Goal: Check status: Check status

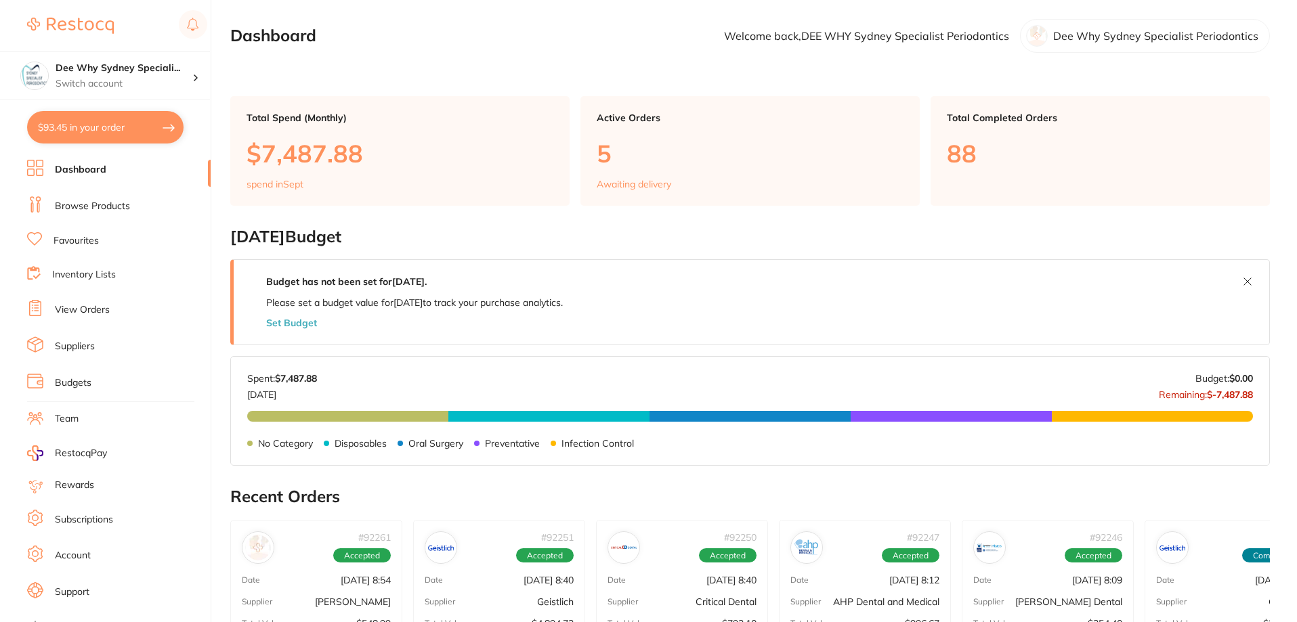
click at [119, 133] on button "$93.45 in your order" at bounding box center [105, 127] width 156 height 33
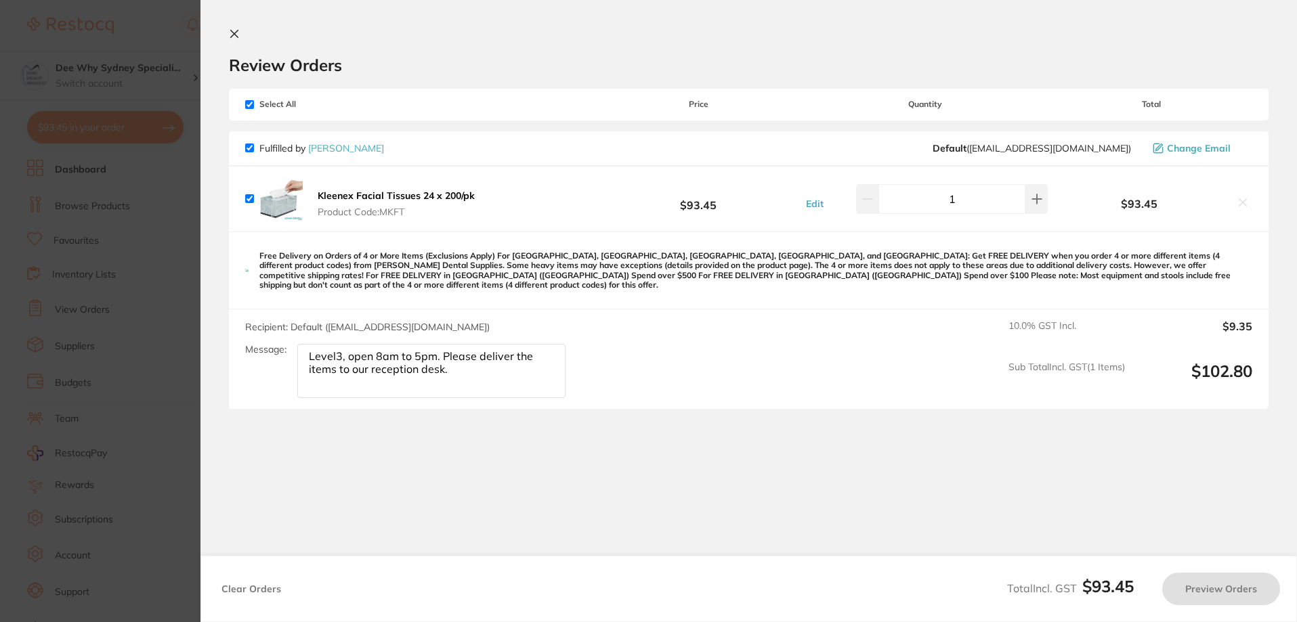
checkbox input "true"
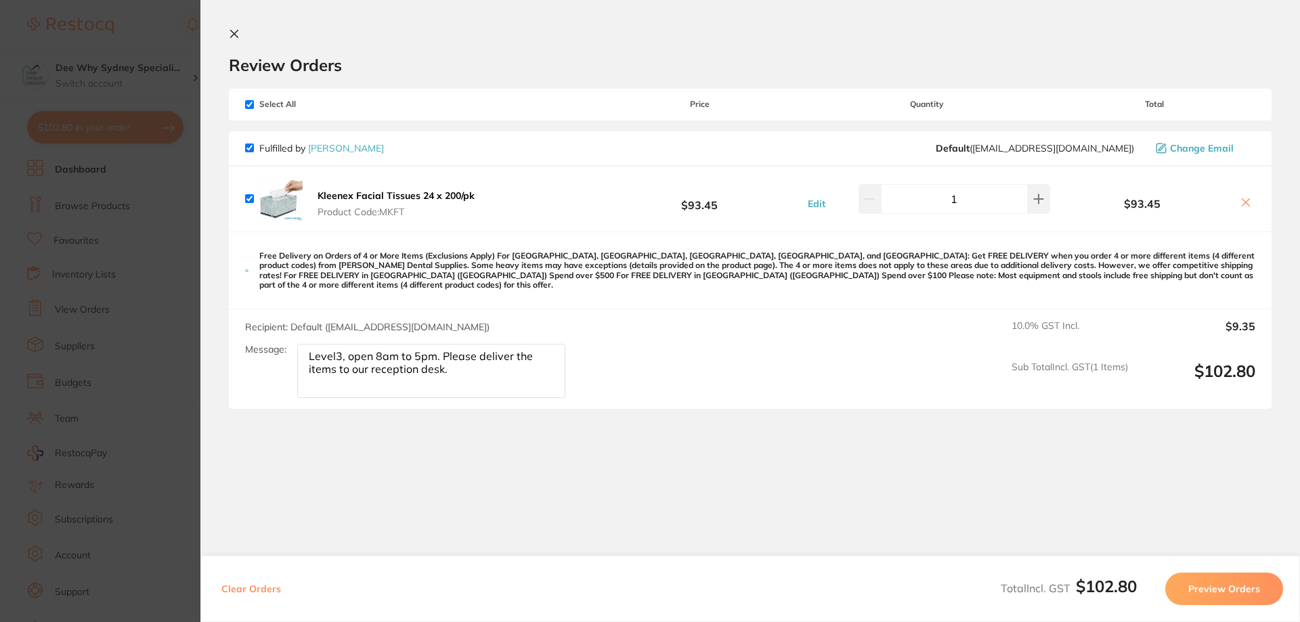
click at [236, 35] on icon at bounding box center [234, 33] width 11 height 11
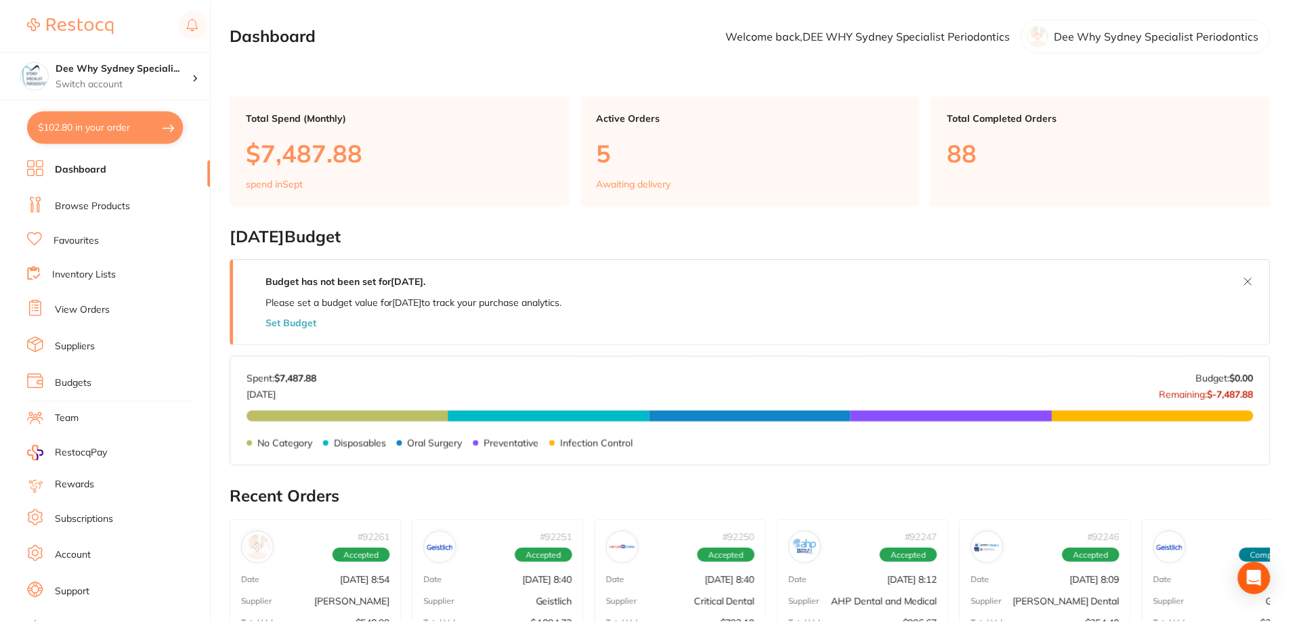
scroll to position [3, 0]
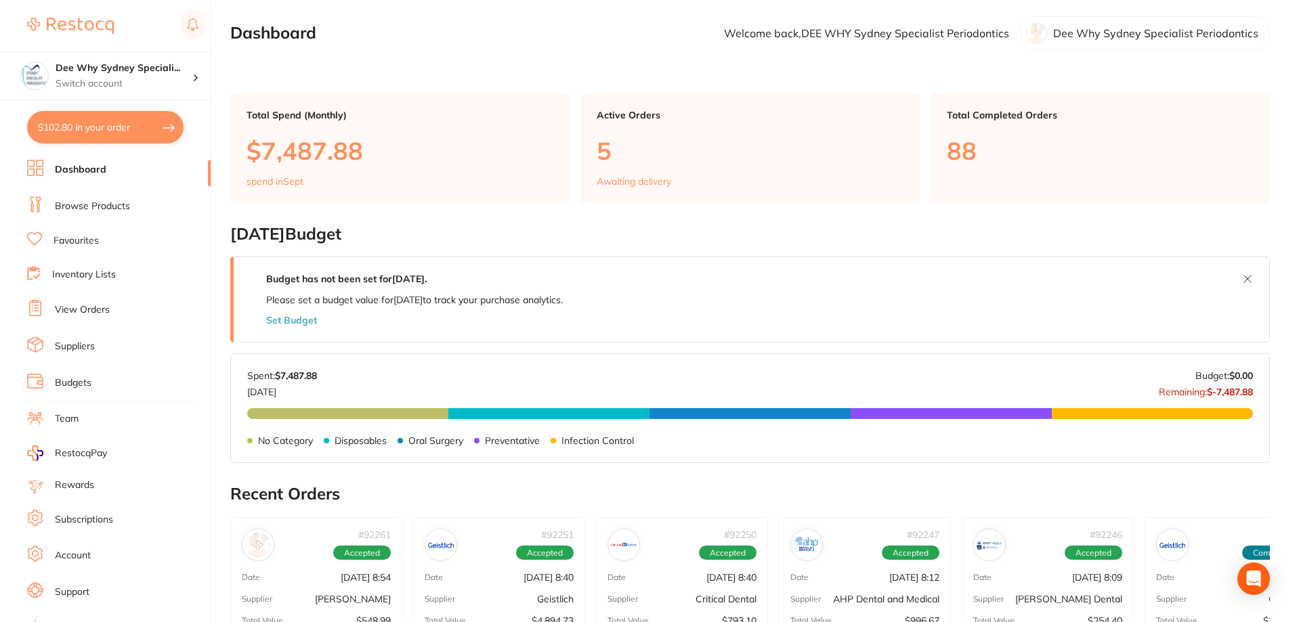
click at [141, 121] on button "$102.80 in your order" at bounding box center [105, 127] width 156 height 33
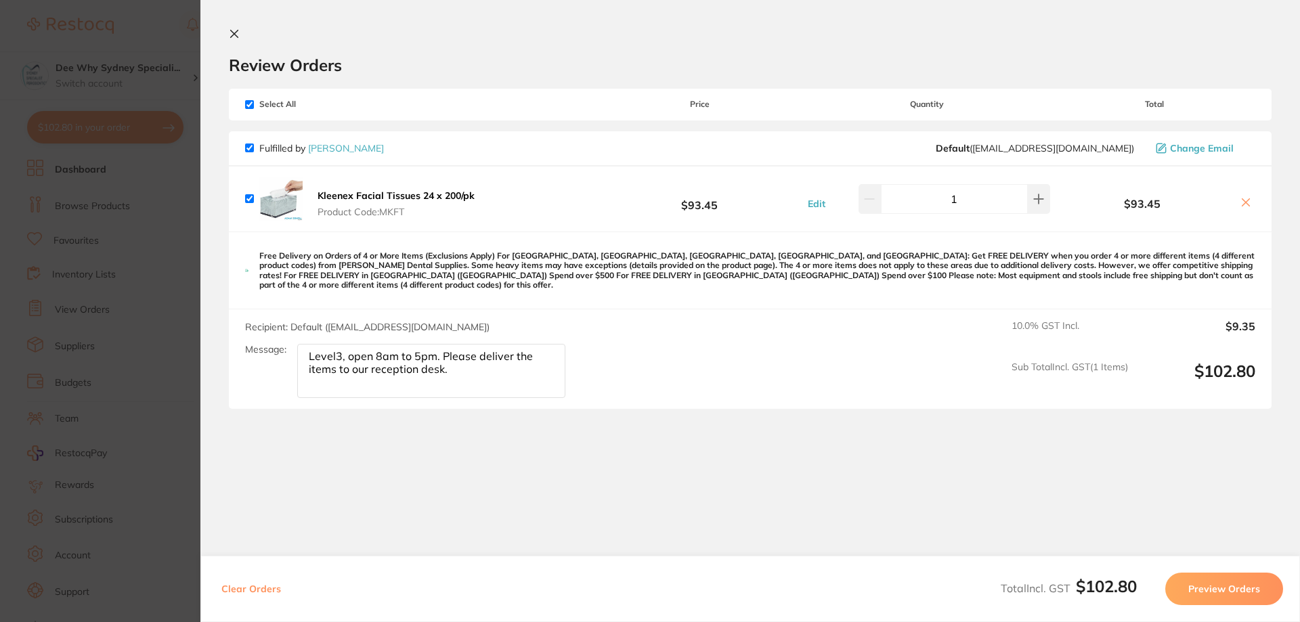
scroll to position [0, 0]
click at [236, 28] on icon at bounding box center [234, 33] width 11 height 11
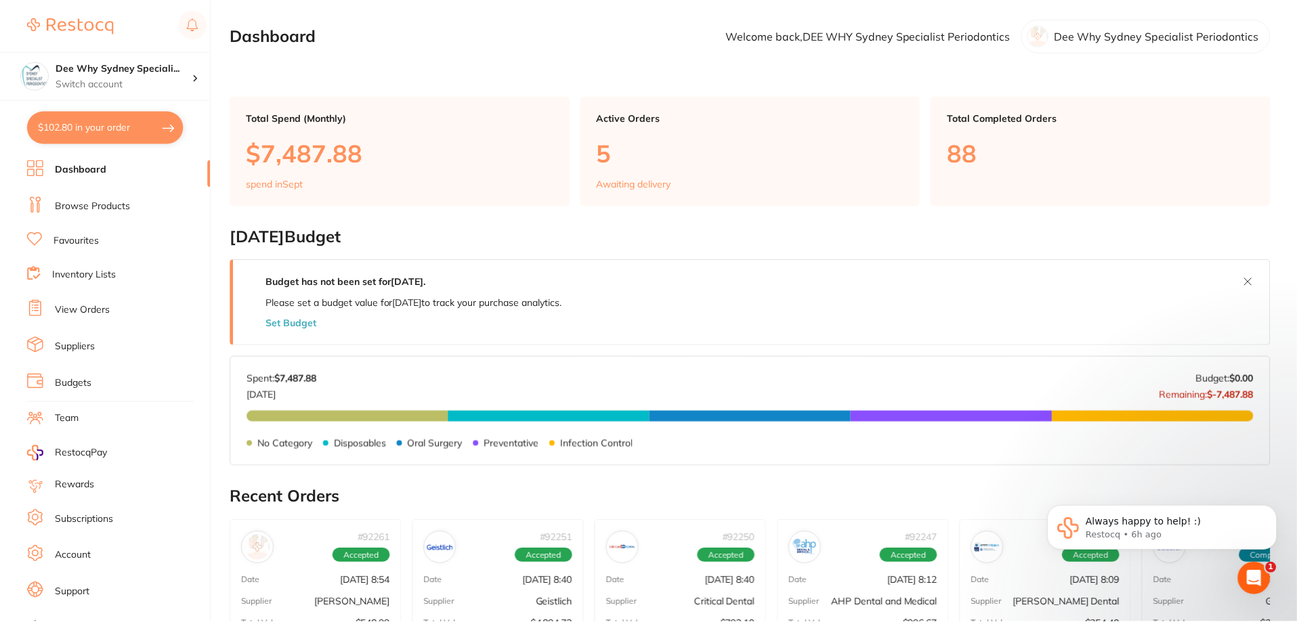
scroll to position [3, 0]
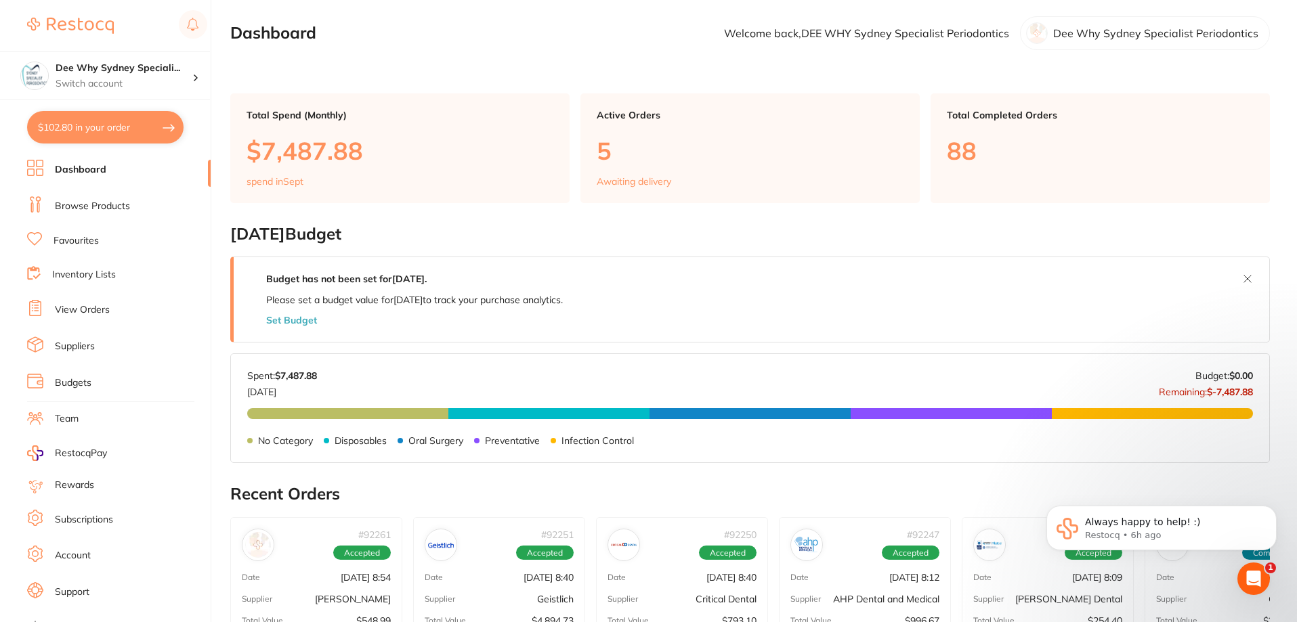
click at [153, 203] on li "Browse Products" at bounding box center [119, 206] width 184 height 20
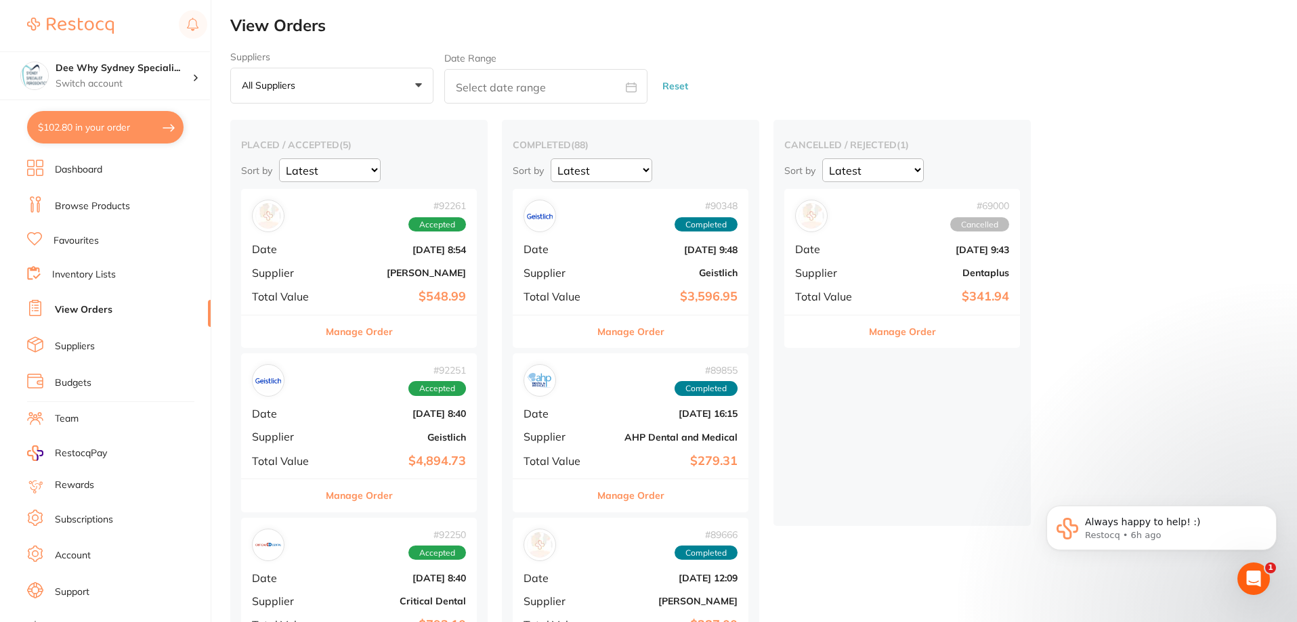
click at [341, 284] on div "# 92261 Accepted Date [DATE] 8:54 Supplier [PERSON_NAME] Total Value $548.99" at bounding box center [359, 251] width 236 height 125
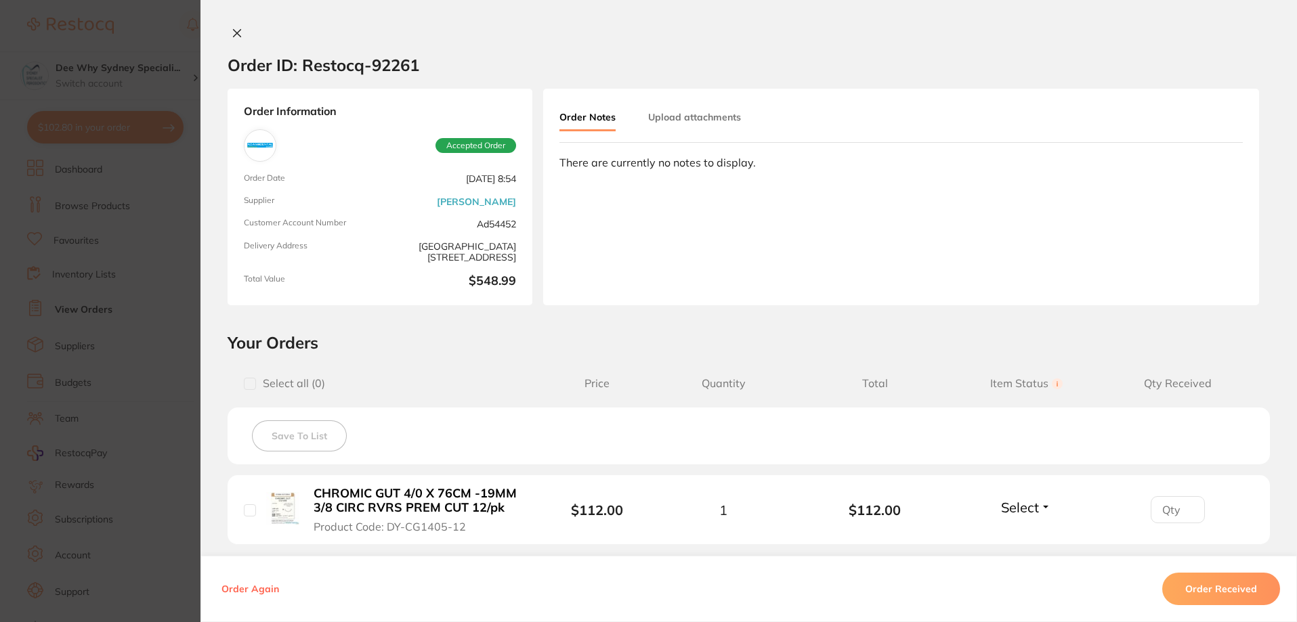
click at [239, 36] on button at bounding box center [237, 34] width 19 height 14
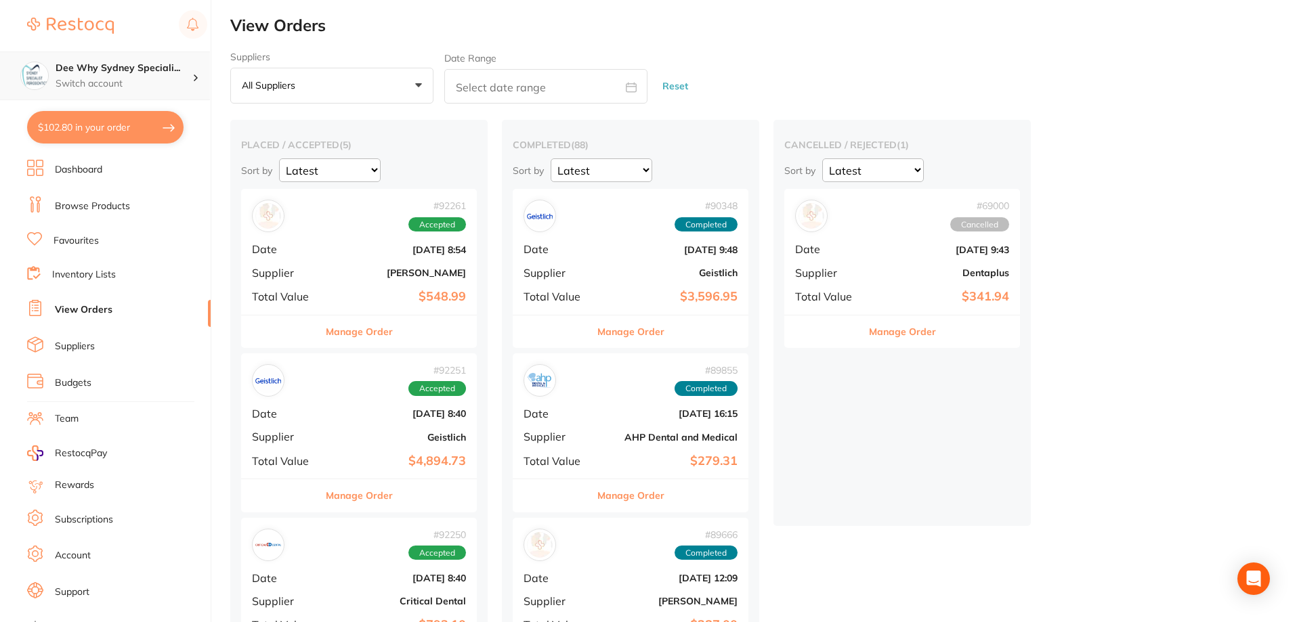
click at [85, 74] on h4 "Dee Why Sydney Speciali..." at bounding box center [124, 69] width 137 height 14
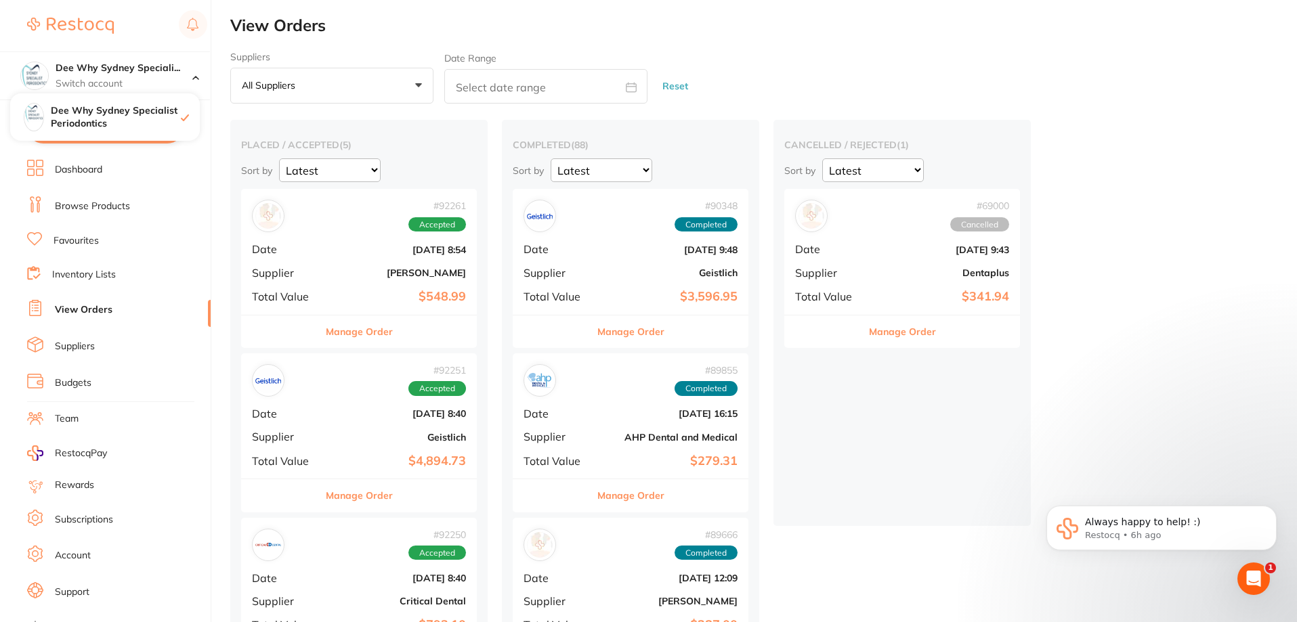
click at [125, 31] on div at bounding box center [117, 25] width 180 height 31
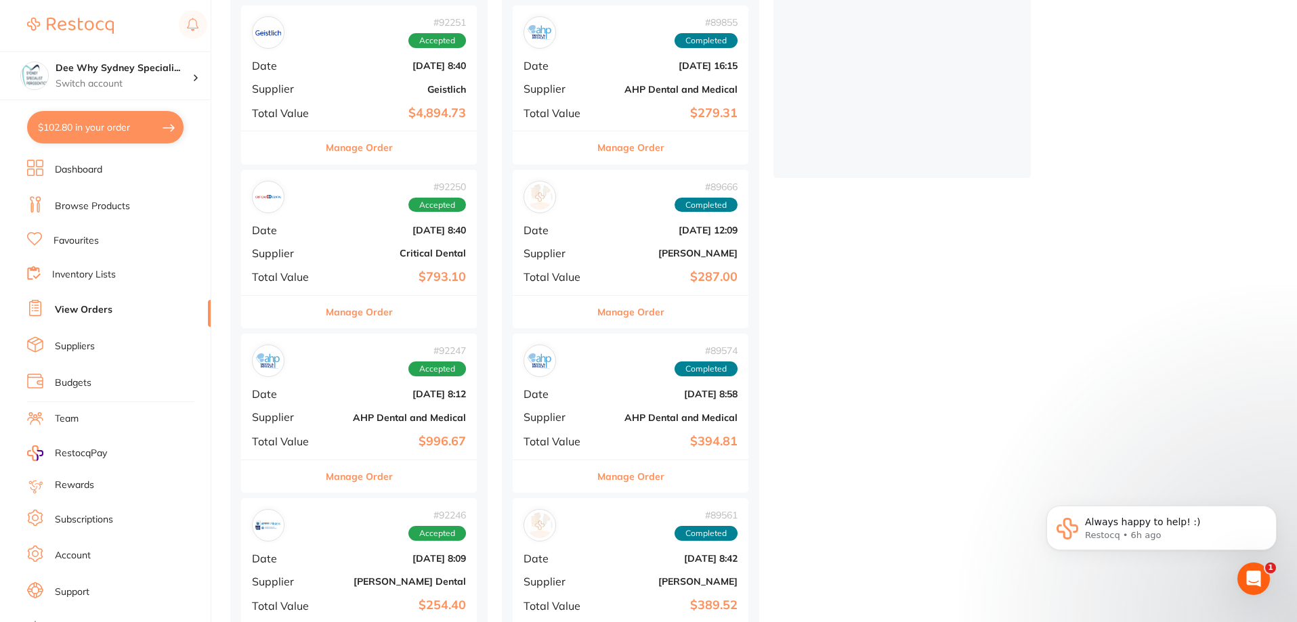
scroll to position [406, 0]
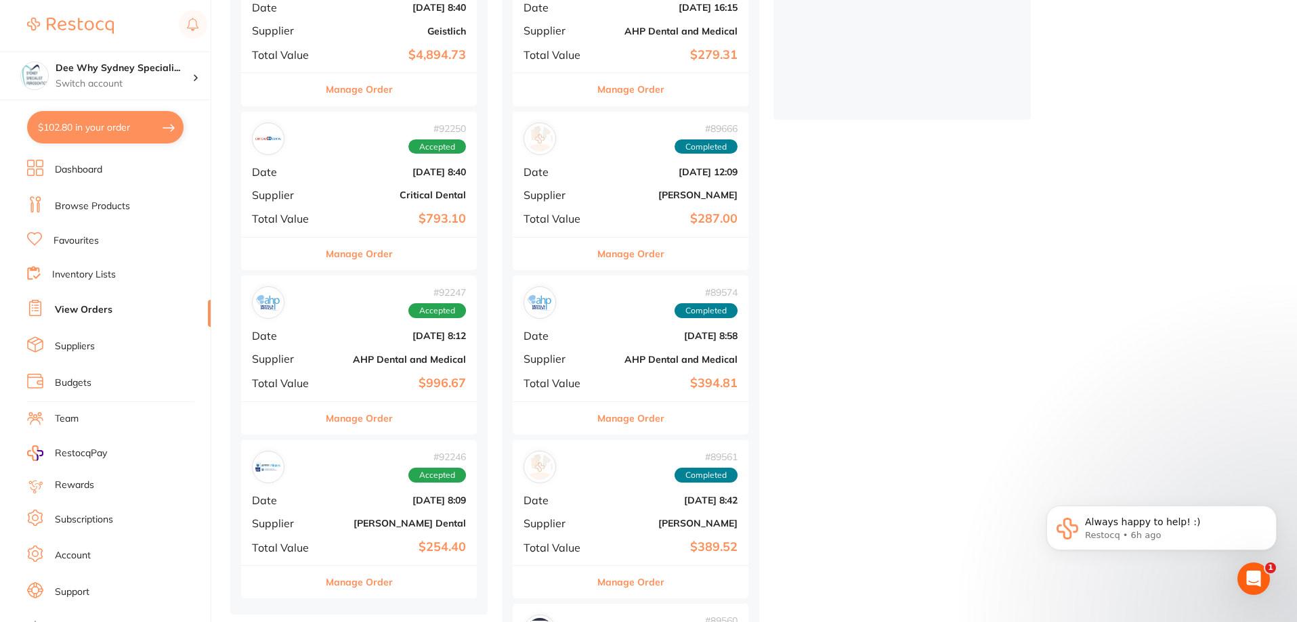
click at [323, 493] on div "# 92246 Accepted Date [DATE] 8:09 Supplier [PERSON_NAME] Dental Total Value $25…" at bounding box center [359, 502] width 236 height 125
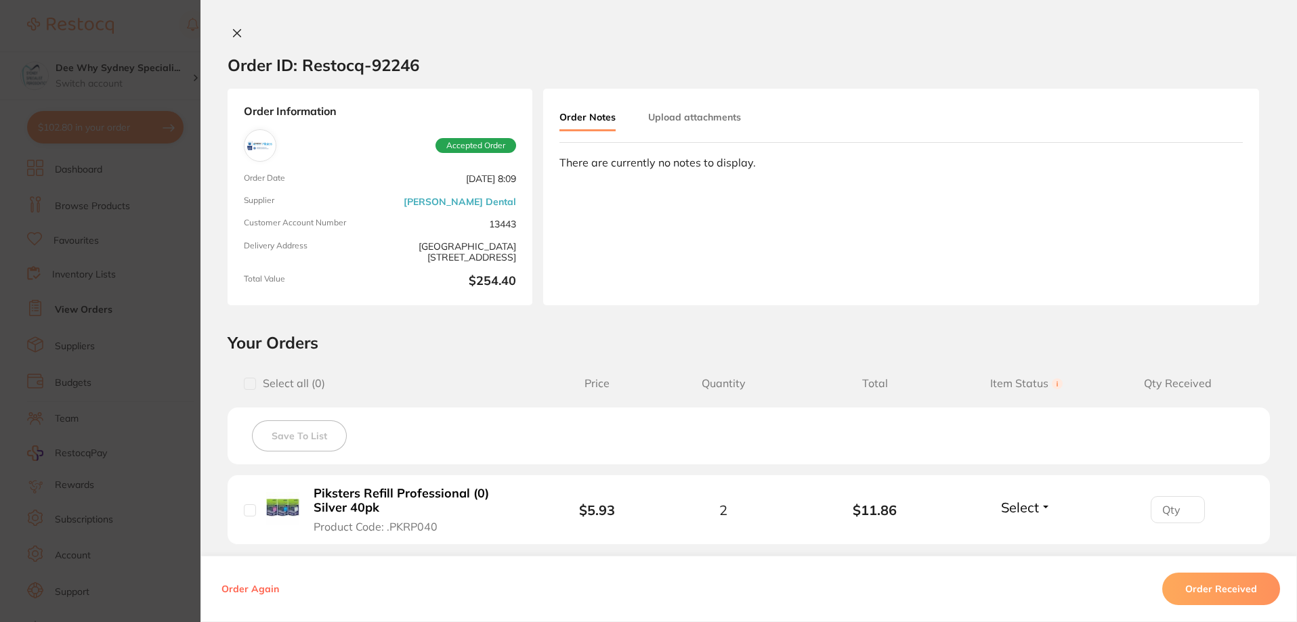
scroll to position [203, 0]
